Goal: Check status: Check status

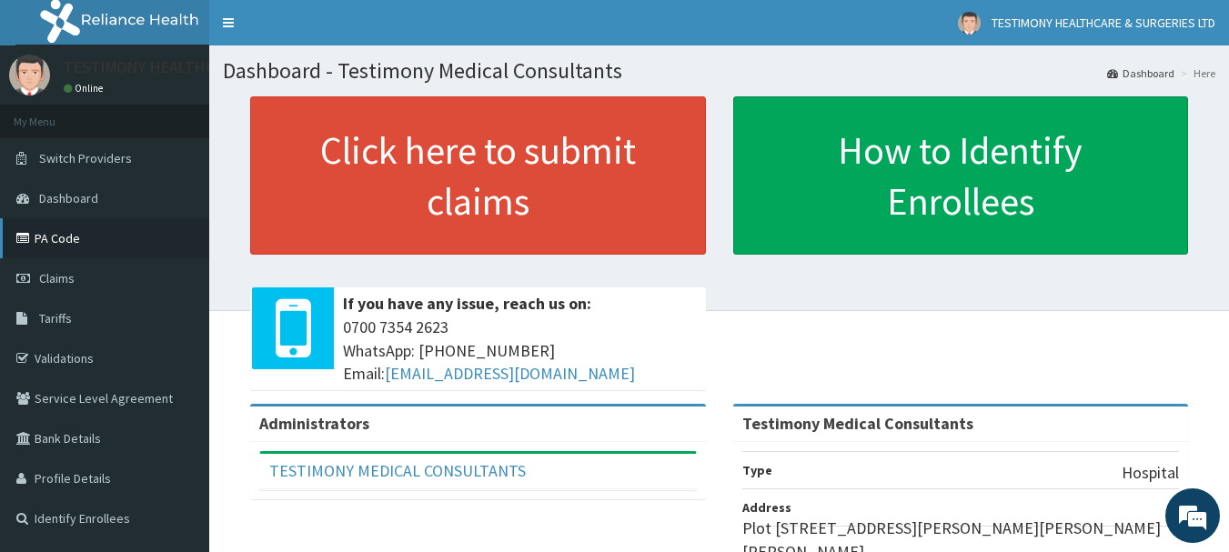
click at [165, 247] on link "PA Code" at bounding box center [104, 238] width 209 height 40
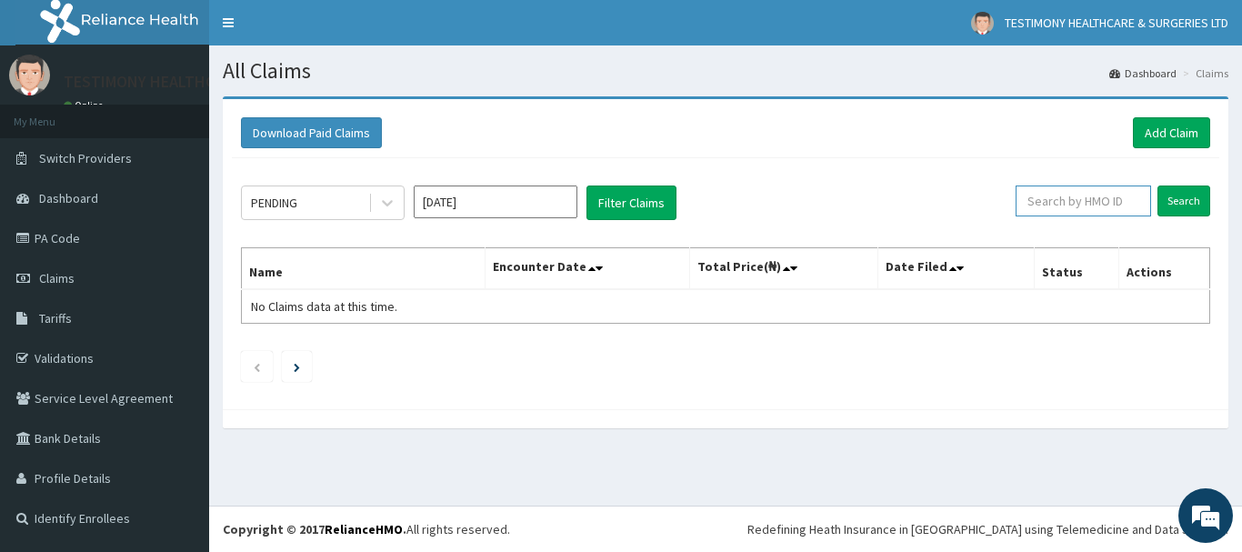
click at [1080, 203] on input "text" at bounding box center [1084, 201] width 136 height 31
type input "o"
type input "OAS/10030/B"
click at [1158, 186] on input "Search" at bounding box center [1184, 201] width 53 height 31
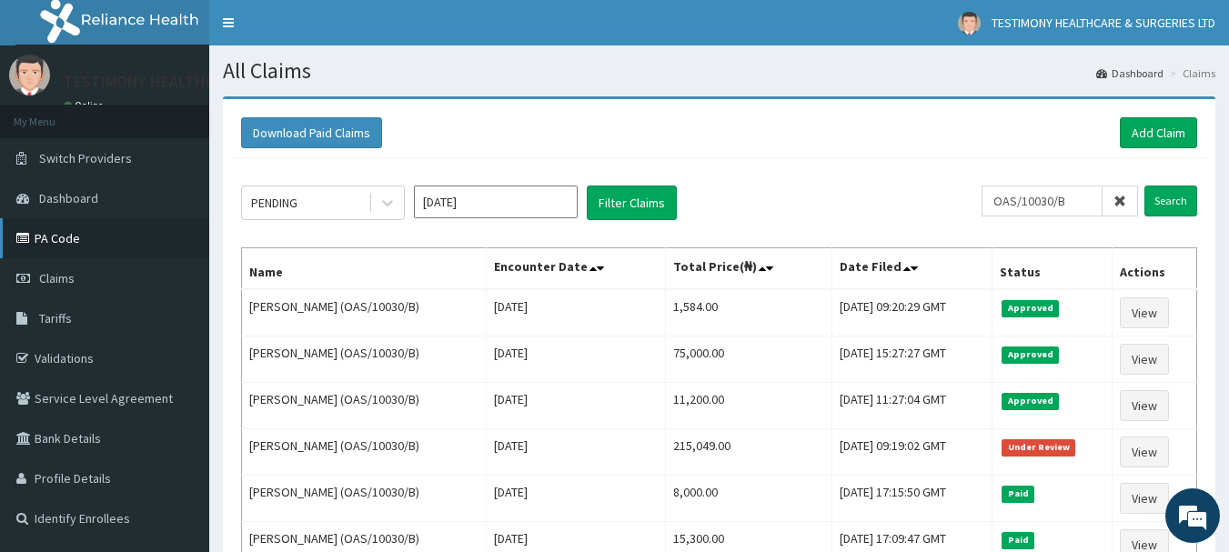
click at [53, 234] on link "PA Code" at bounding box center [104, 238] width 209 height 40
